Goal: Obtain resource: Obtain resource

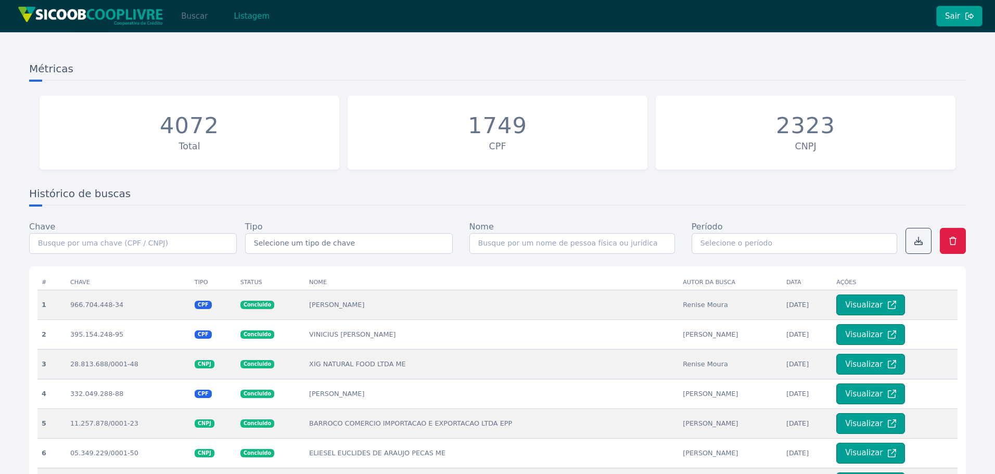
click at [190, 16] on button "Buscar" at bounding box center [194, 16] width 44 height 21
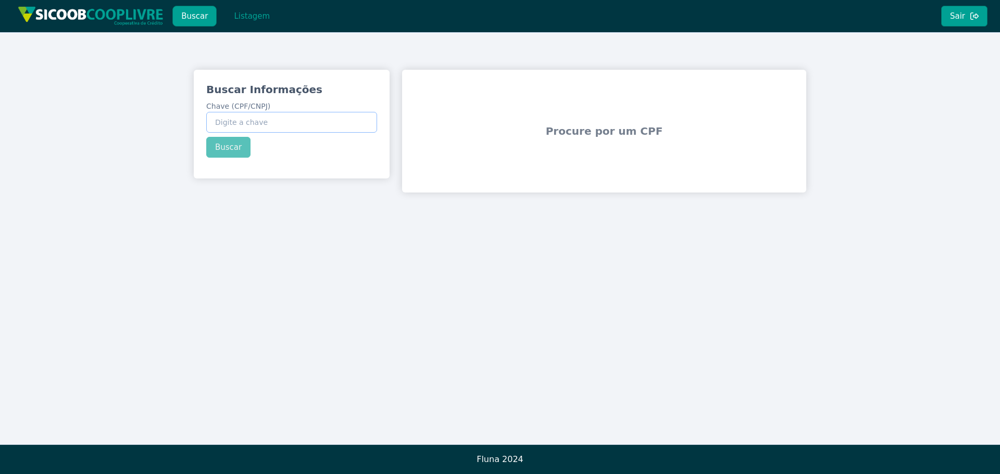
click at [280, 127] on input "Chave (CPF/CNPJ)" at bounding box center [291, 122] width 171 height 21
paste input "846.803.858-04"
click at [221, 149] on button "Buscar" at bounding box center [228, 147] width 44 height 21
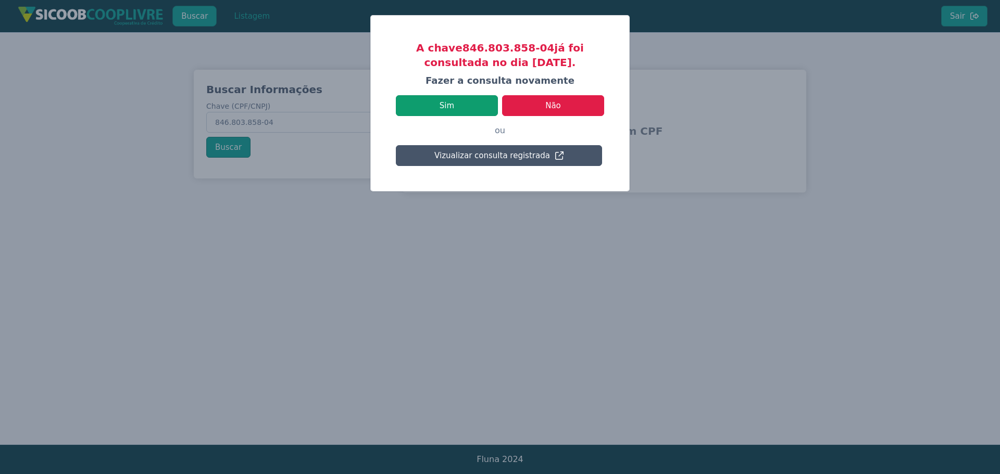
click at [453, 105] on button "Sim" at bounding box center [447, 105] width 102 height 21
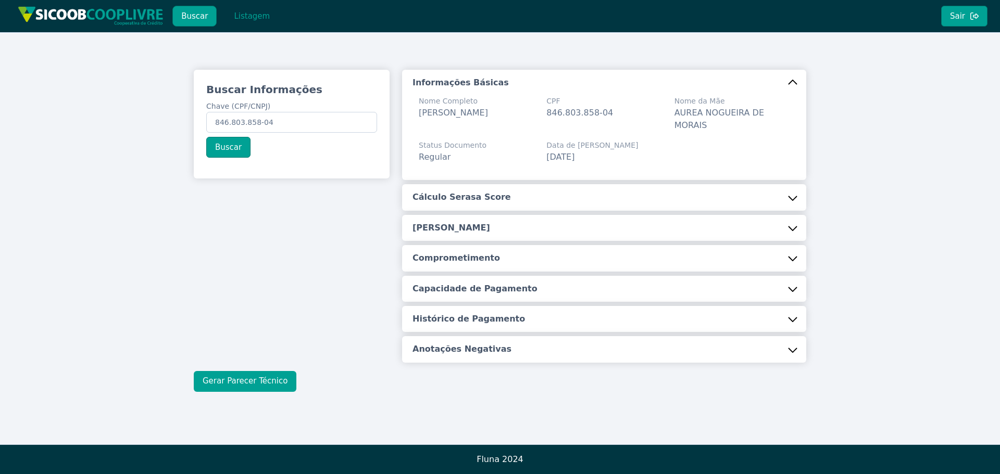
click at [224, 371] on button "Gerar Parecer Técnico" at bounding box center [245, 381] width 103 height 21
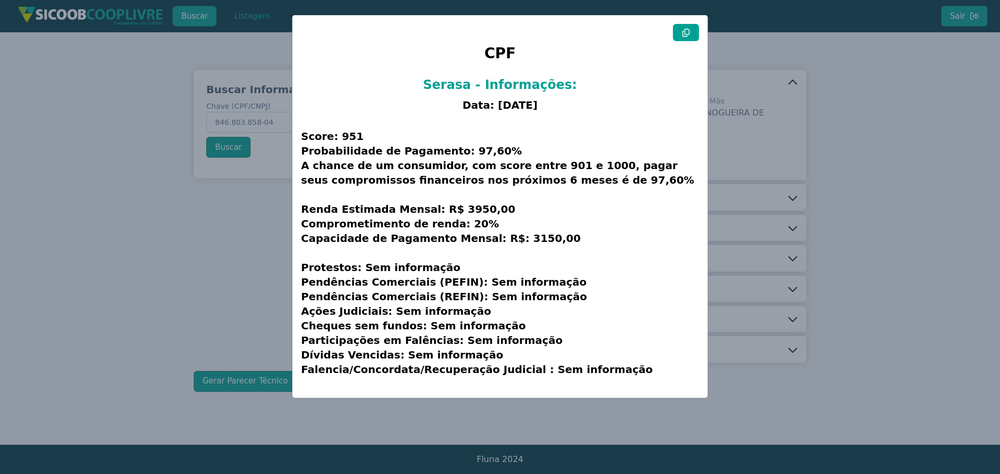
drag, startPoint x: 680, startPoint y: 31, endPoint x: 495, endPoint y: 82, distance: 192.9
click at [681, 31] on button at bounding box center [686, 32] width 26 height 17
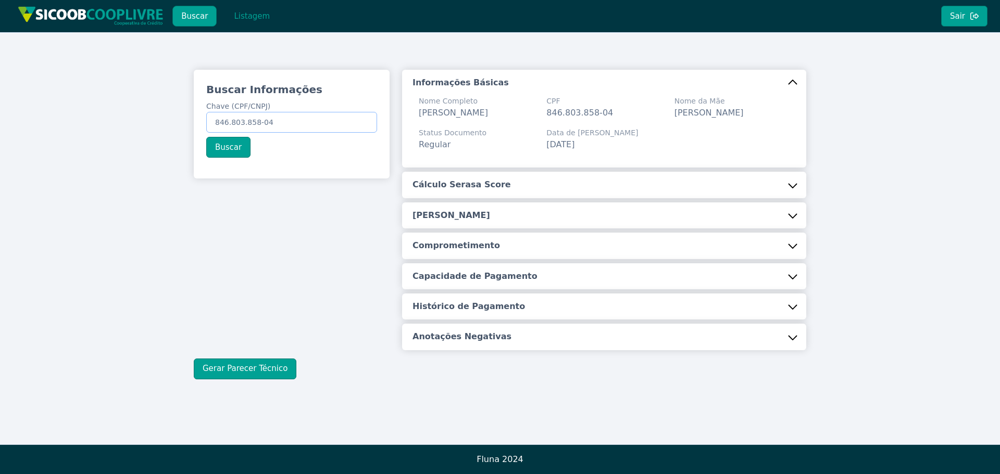
click at [319, 123] on input "846.803.858-04" at bounding box center [291, 122] width 171 height 21
paste input "17.409.027/0001-35"
type input "17.409.027/0001-35"
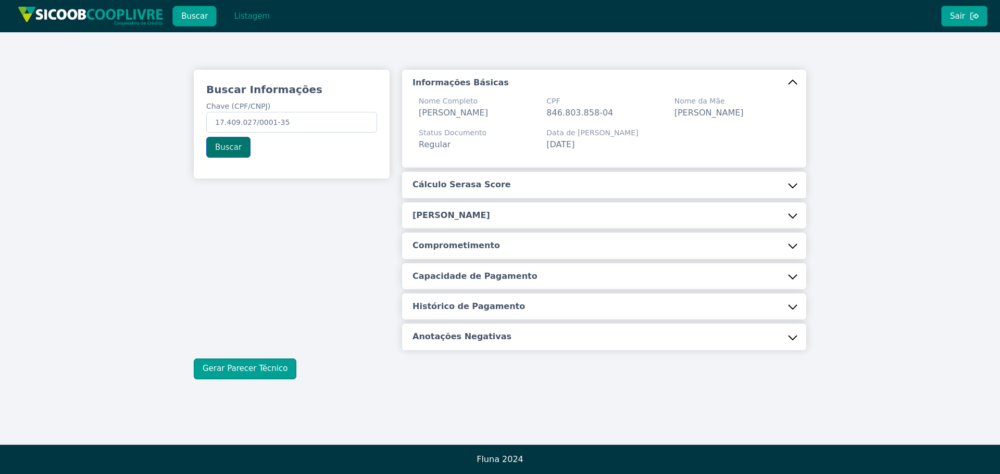
click at [227, 150] on button "Buscar" at bounding box center [228, 147] width 44 height 21
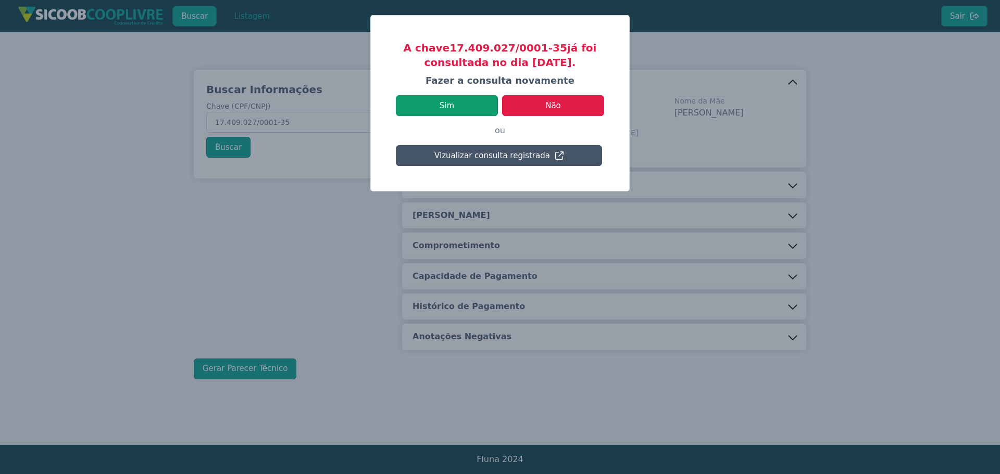
click at [428, 108] on button "Sim" at bounding box center [447, 105] width 102 height 21
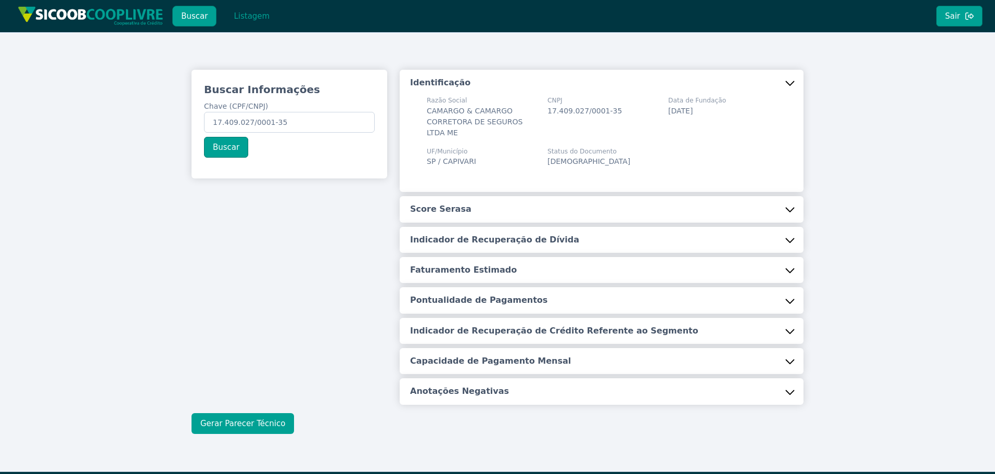
click at [243, 421] on button "Gerar Parecer Técnico" at bounding box center [243, 423] width 103 height 21
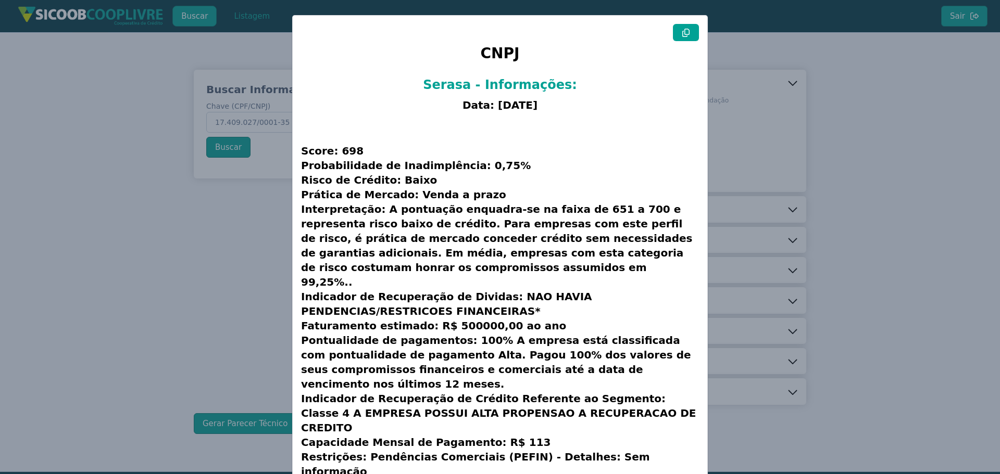
click at [681, 29] on icon at bounding box center [685, 33] width 8 height 8
